Goal: Find specific page/section: Find specific page/section

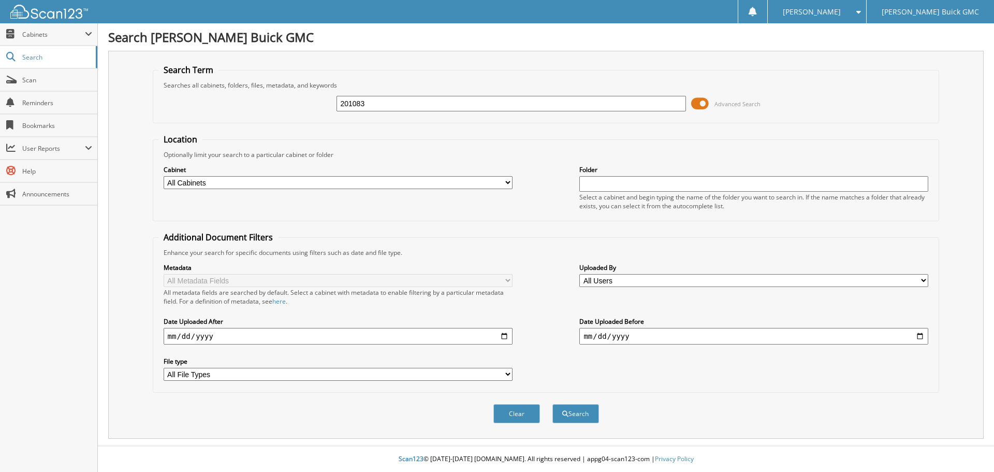
type input "201083"
click at [552, 404] on button "Search" at bounding box center [575, 413] width 47 height 19
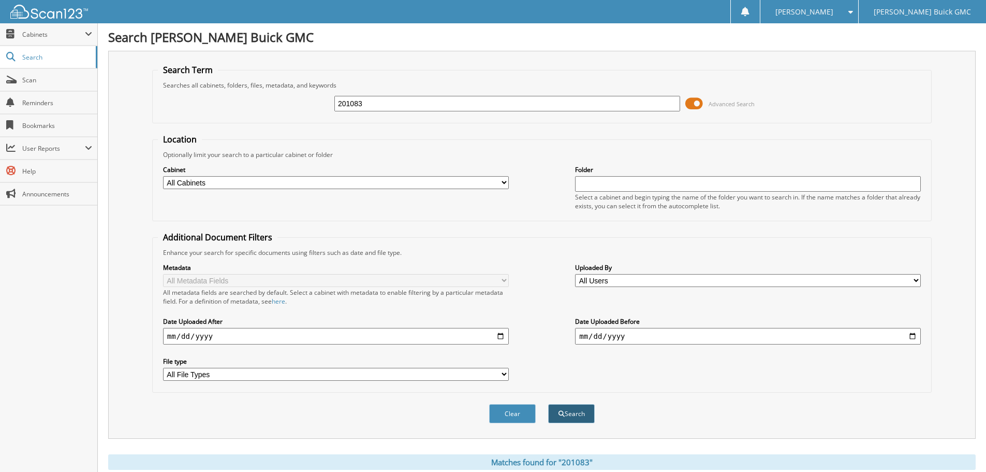
click at [564, 411] on button "Search" at bounding box center [571, 413] width 47 height 19
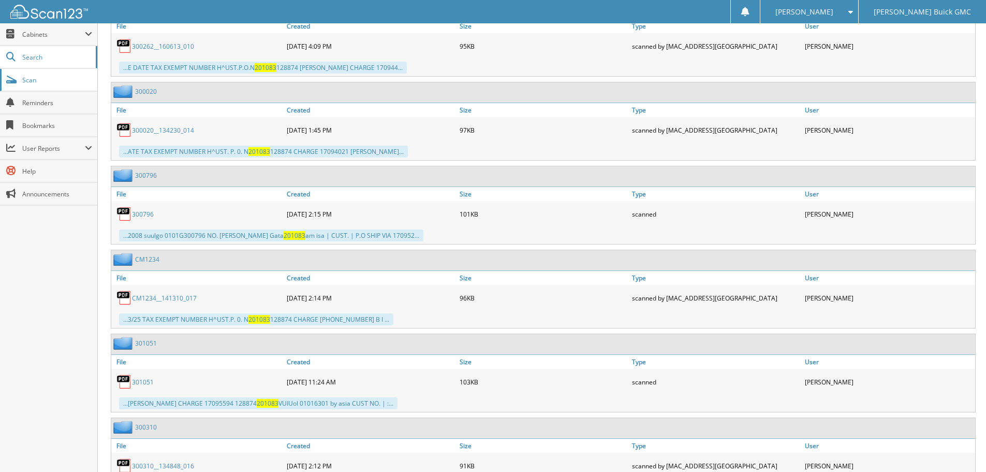
scroll to position [1139, 0]
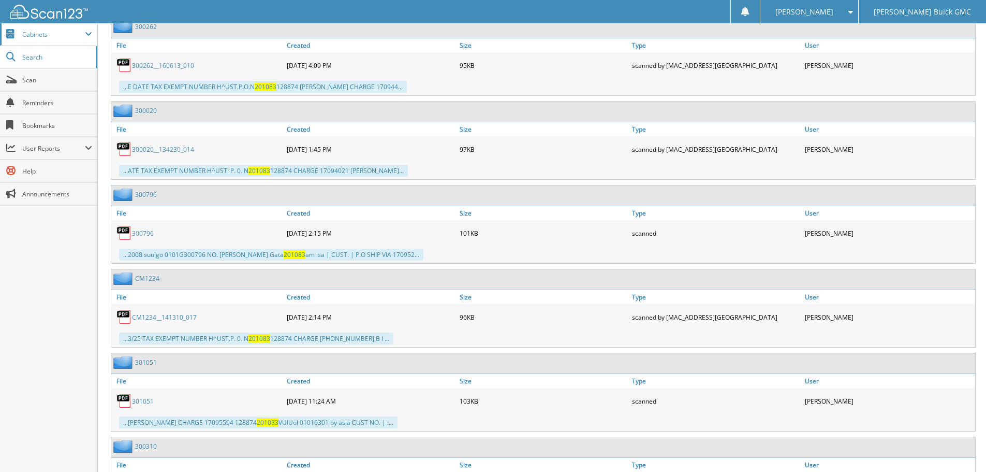
click at [45, 35] on span "Cabinets" at bounding box center [53, 34] width 63 height 9
click at [39, 33] on span "Cabinets" at bounding box center [53, 34] width 63 height 9
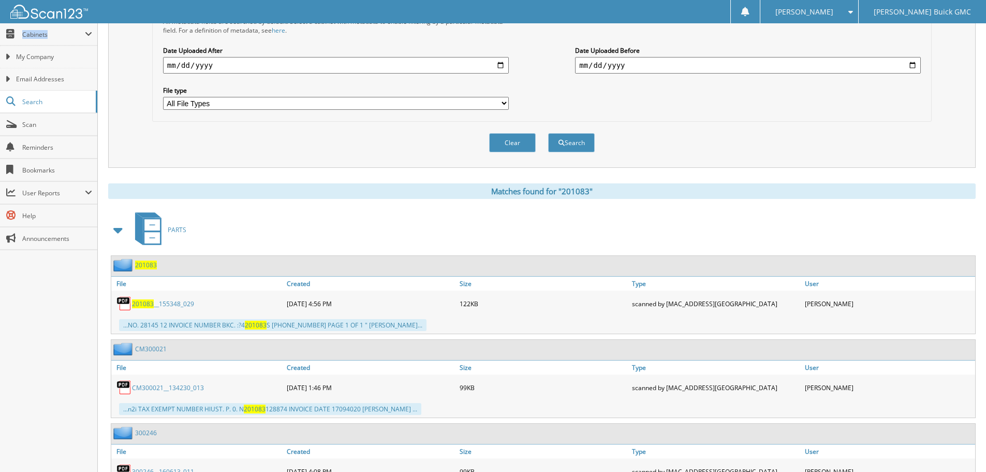
scroll to position [0, 0]
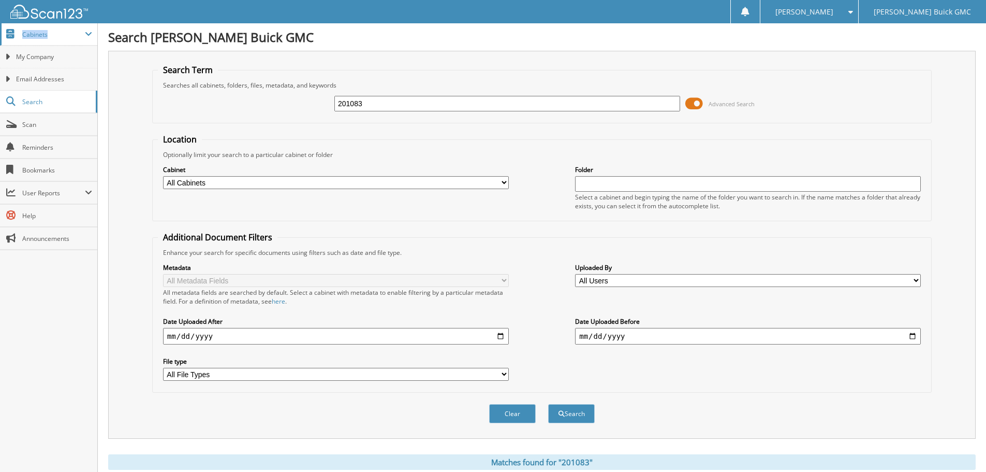
click at [46, 35] on span "Cabinets" at bounding box center [53, 34] width 63 height 9
click at [35, 31] on span "Cabinets" at bounding box center [53, 34] width 63 height 9
click at [35, 55] on span "My Company" at bounding box center [54, 56] width 76 height 9
